Goal: Task Accomplishment & Management: Complete application form

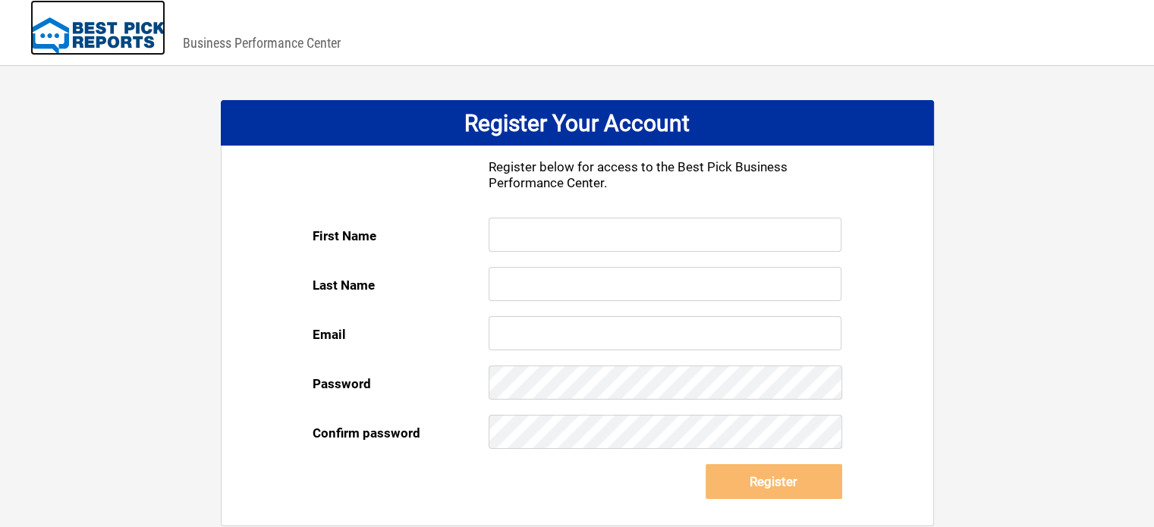
click at [141, 39] on img at bounding box center [97, 36] width 135 height 38
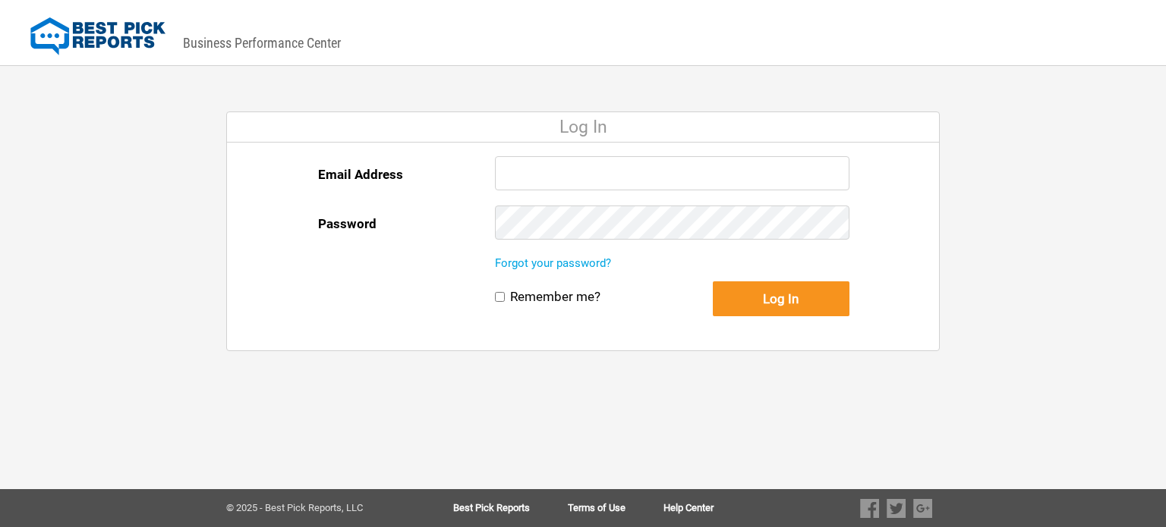
type input "[EMAIL_ADDRESS][DOMAIN_NAME]"
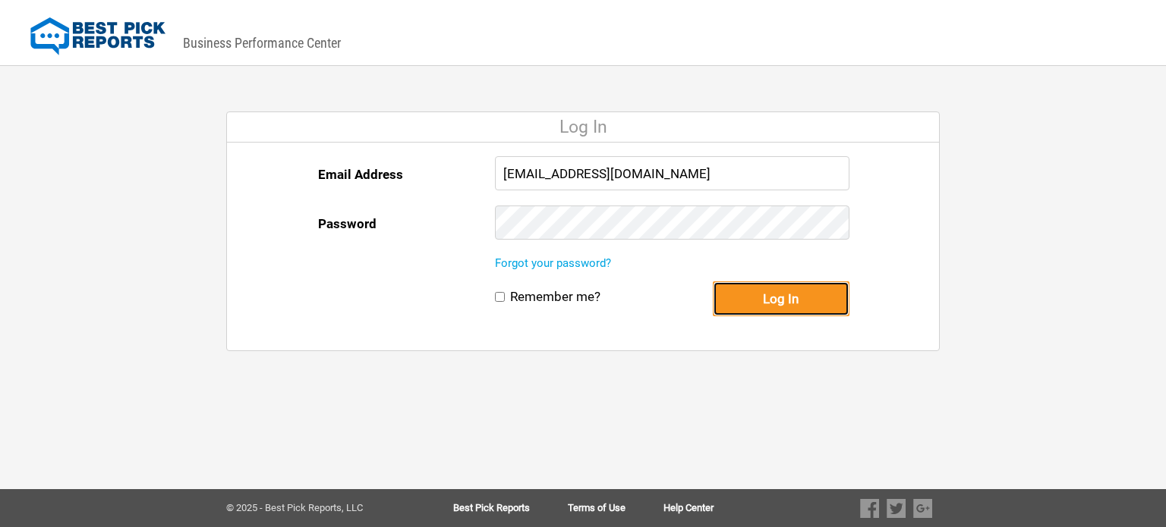
click at [767, 308] on button "Log In" at bounding box center [781, 299] width 137 height 35
